Goal: Find specific page/section: Find specific page/section

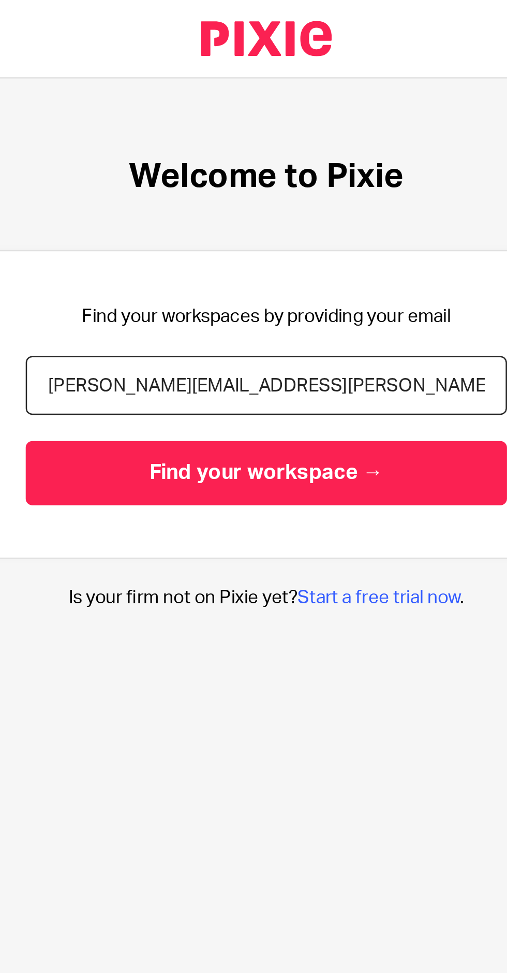
type input "[PERSON_NAME][EMAIL_ADDRESS][PERSON_NAME][DOMAIN_NAME]"
click at [278, 188] on input "Find your workspace →" at bounding box center [253, 186] width 190 height 25
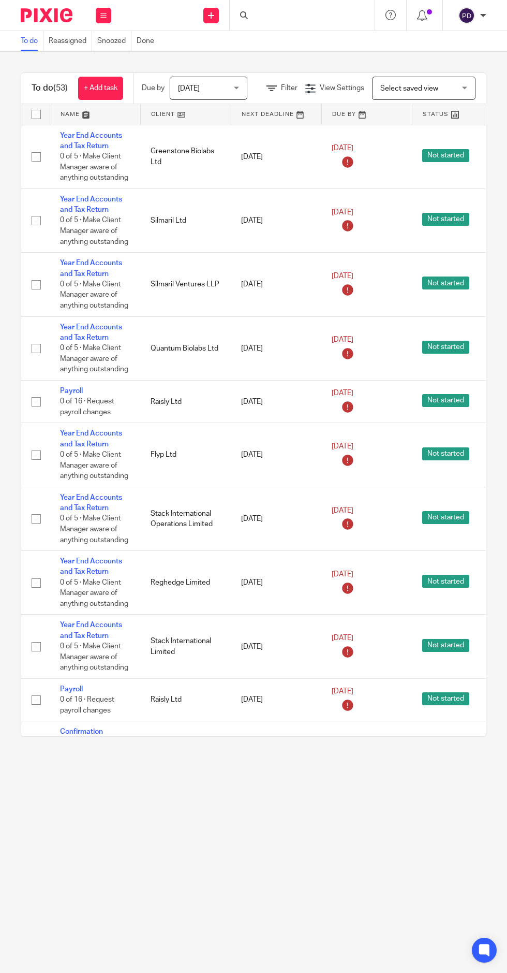
click at [304, 22] on div at bounding box center [302, 15] width 145 height 31
click at [313, 13] on input "Search" at bounding box center [297, 16] width 93 height 9
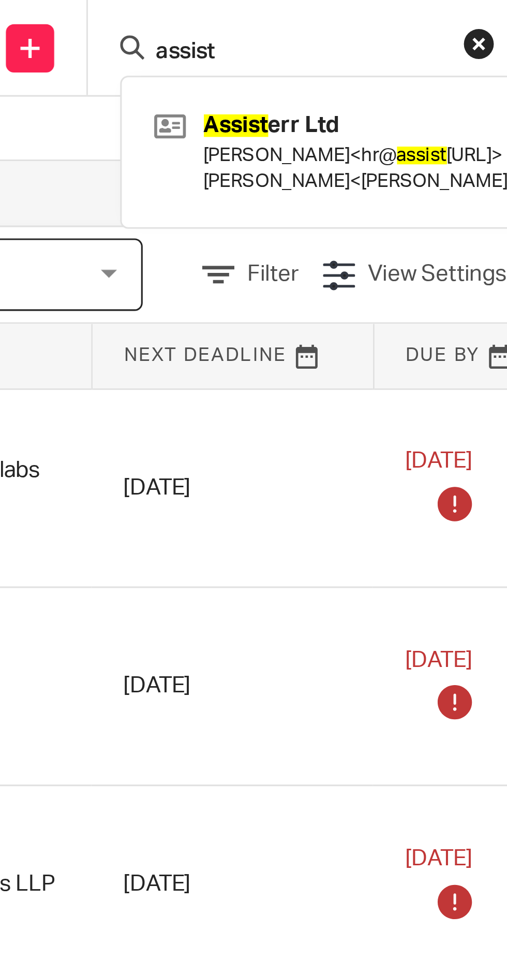
type input "assist"
click at [315, 46] on link at bounding box center [356, 49] width 217 height 32
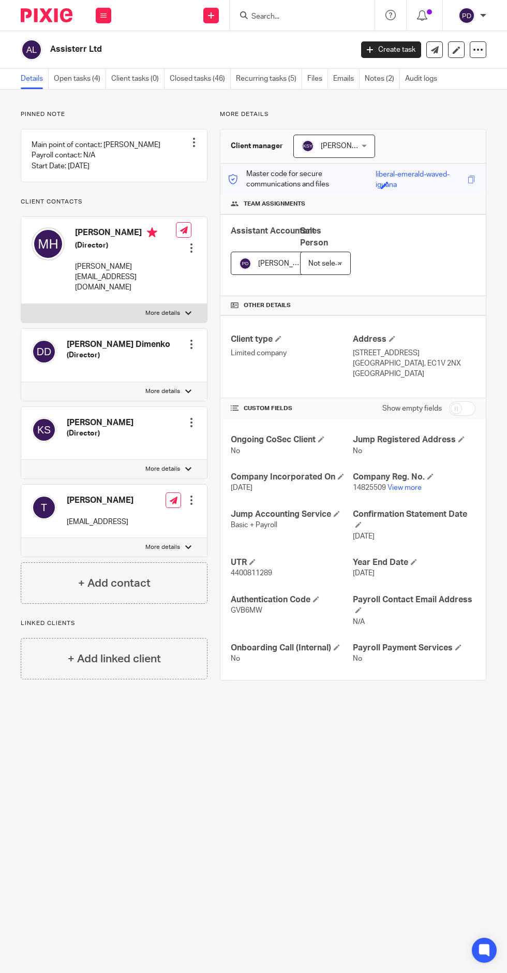
click at [472, 179] on span at bounding box center [472, 179] width 8 height 8
